Goal: Information Seeking & Learning: Find specific page/section

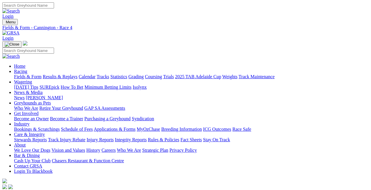
click at [49, 190] on select "South Australia New South Wales Northern Territory Queensland Tasmania Victoria…" at bounding box center [25, 193] width 47 height 6
select select "[GEOGRAPHIC_DATA]"
click at [23, 190] on select "South Australia New South Wales Northern Territory Queensland Tasmania Victoria…" at bounding box center [25, 193] width 47 height 6
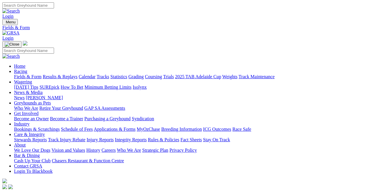
type input "[DATE], [DATE]"
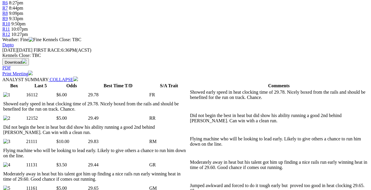
scroll to position [234, 0]
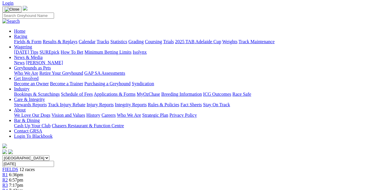
scroll to position [0, 0]
